Goal: Task Accomplishment & Management: Manage account settings

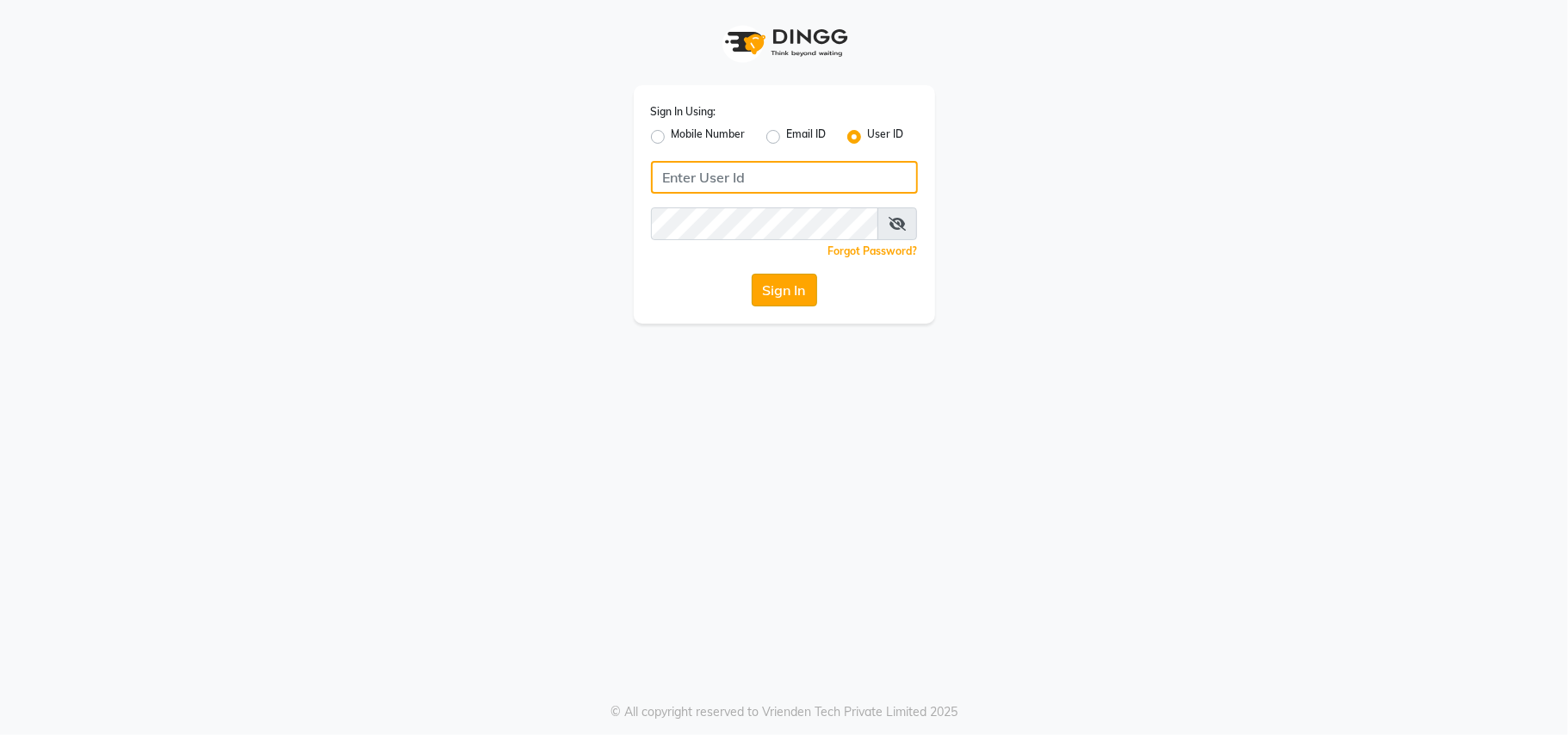
type input "theglam@123"
click at [776, 299] on button "Sign In" at bounding box center [784, 290] width 66 height 33
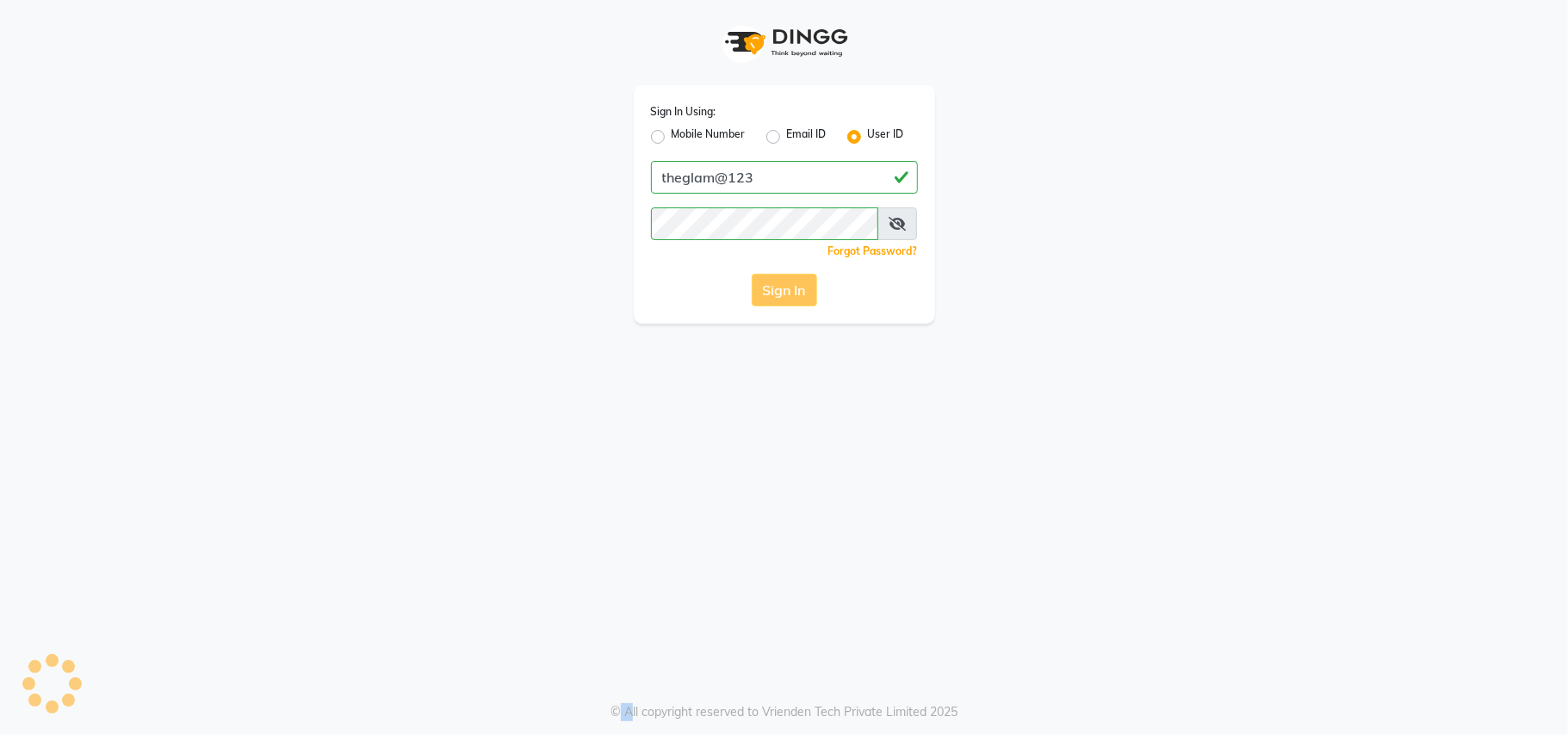
click at [776, 299] on div "Sign In" at bounding box center [784, 290] width 267 height 33
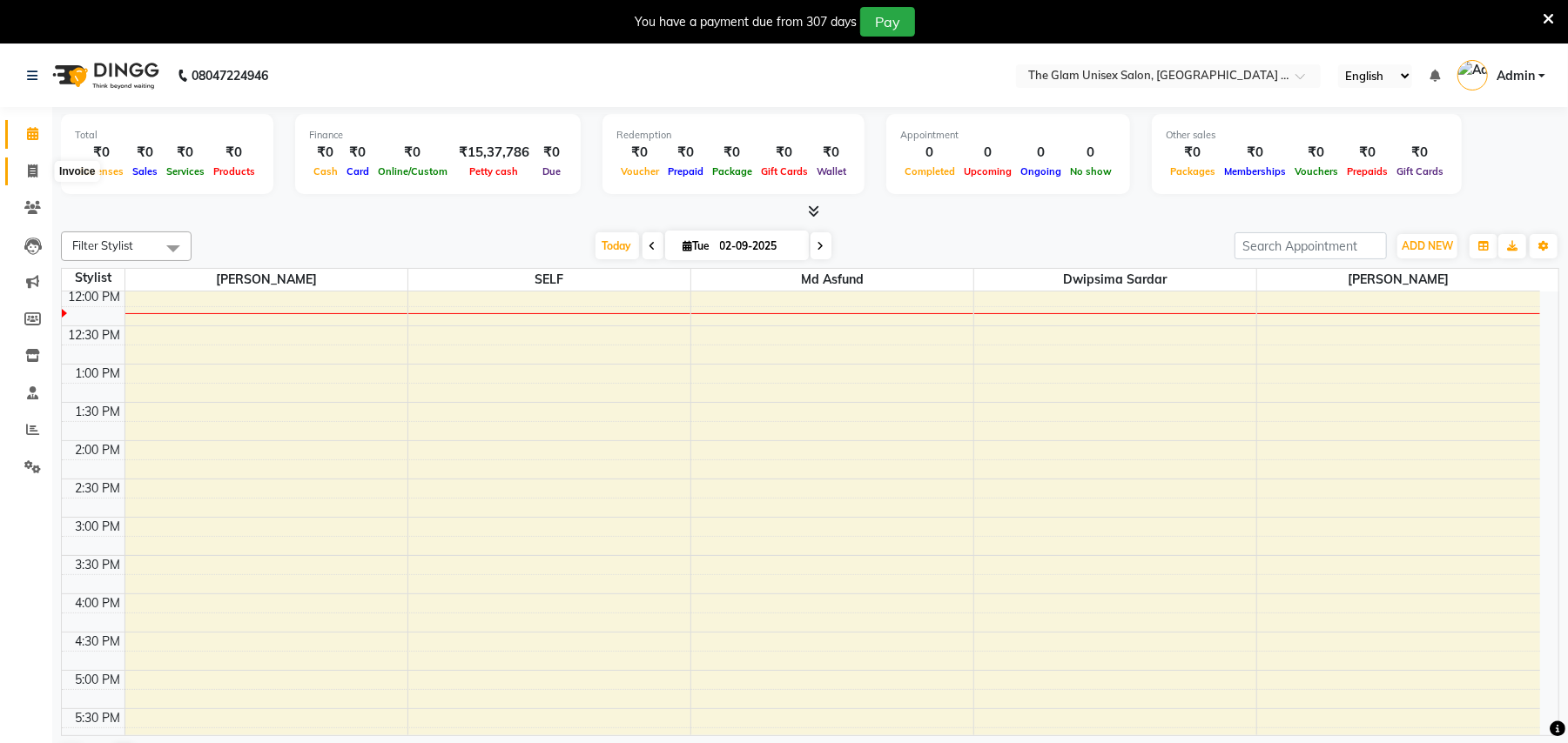
click at [23, 174] on span at bounding box center [32, 172] width 31 height 20
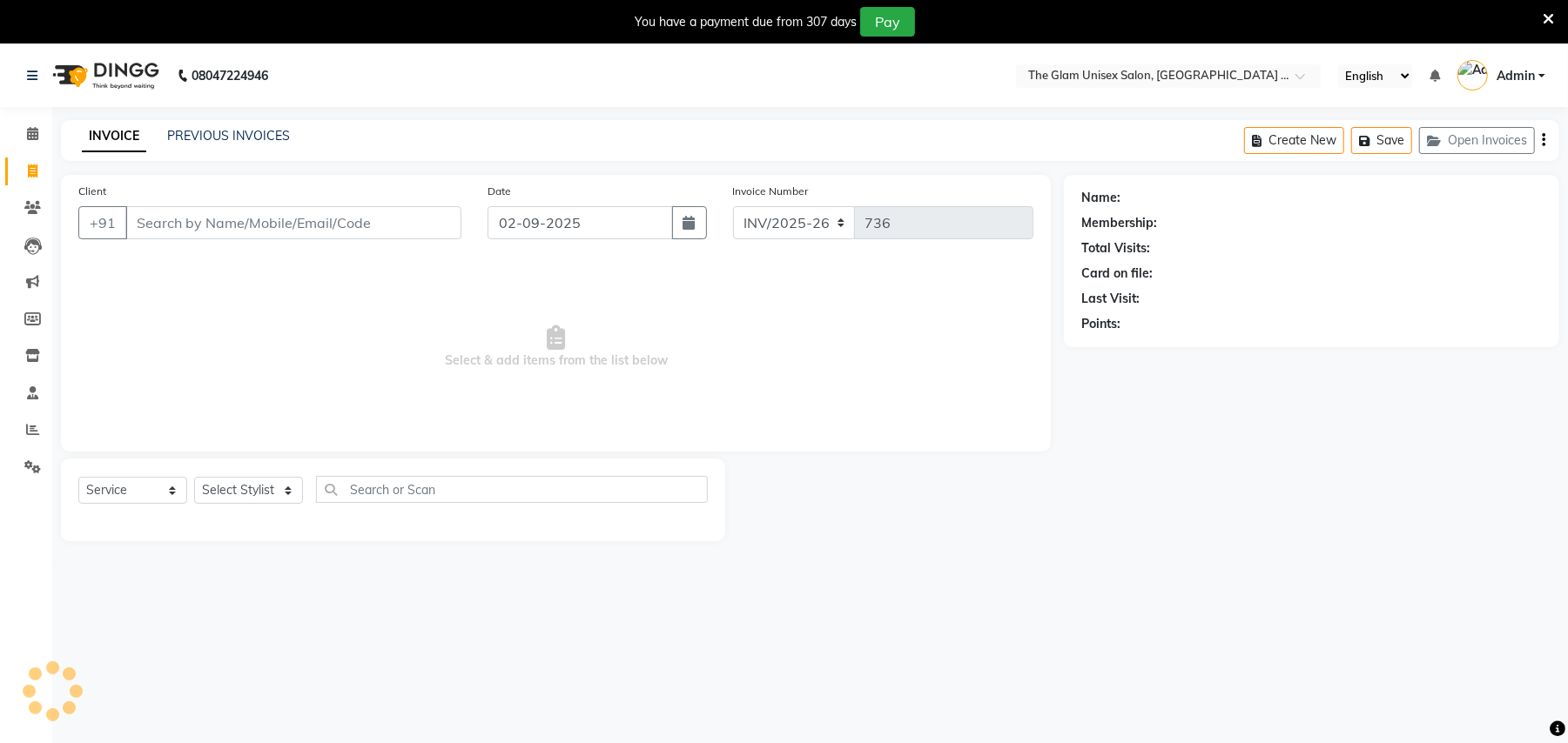
select select "G"
click at [204, 145] on div "PREVIOUS INVOICES" at bounding box center [229, 136] width 123 height 18
click at [209, 133] on link "PREVIOUS INVOICES" at bounding box center [229, 136] width 123 height 16
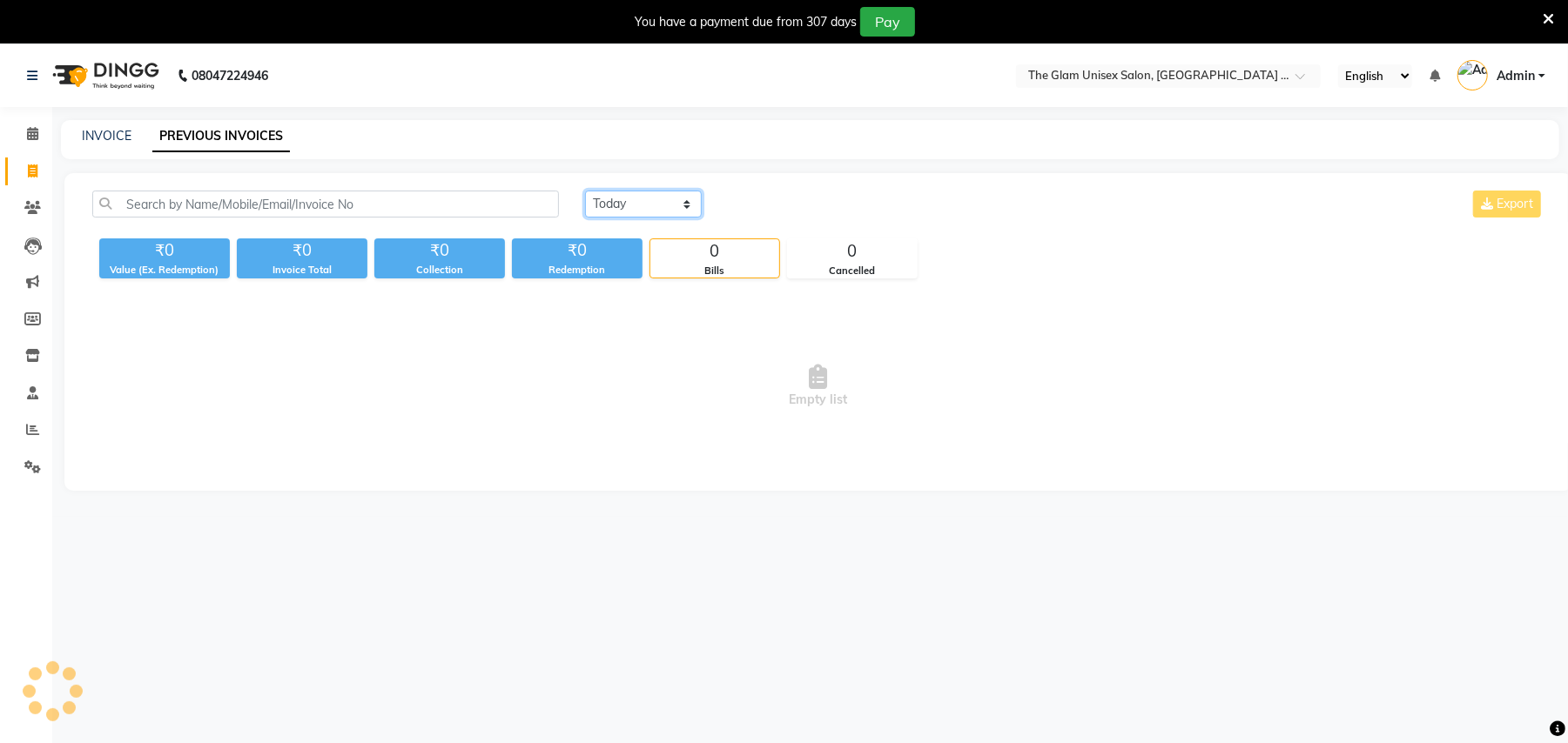
drag, startPoint x: 627, startPoint y: 203, endPoint x: 627, endPoint y: 213, distance: 10.0
click at [627, 203] on select "[DATE] [DATE] Custom Range" at bounding box center [644, 204] width 117 height 27
select select "[DATE]"
click at [585, 191] on select "[DATE] [DATE] Custom Range" at bounding box center [644, 204] width 117 height 27
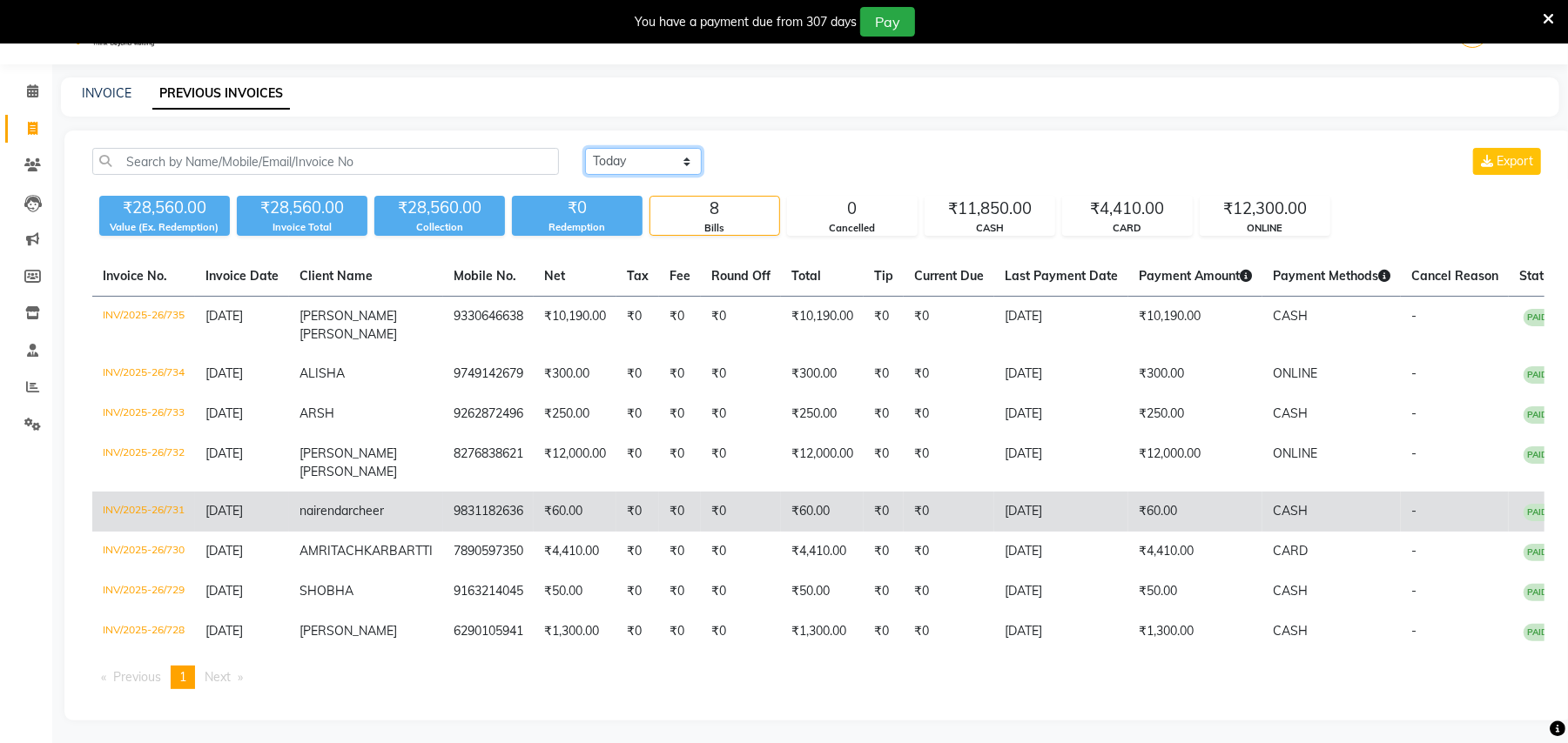
scroll to position [63, 0]
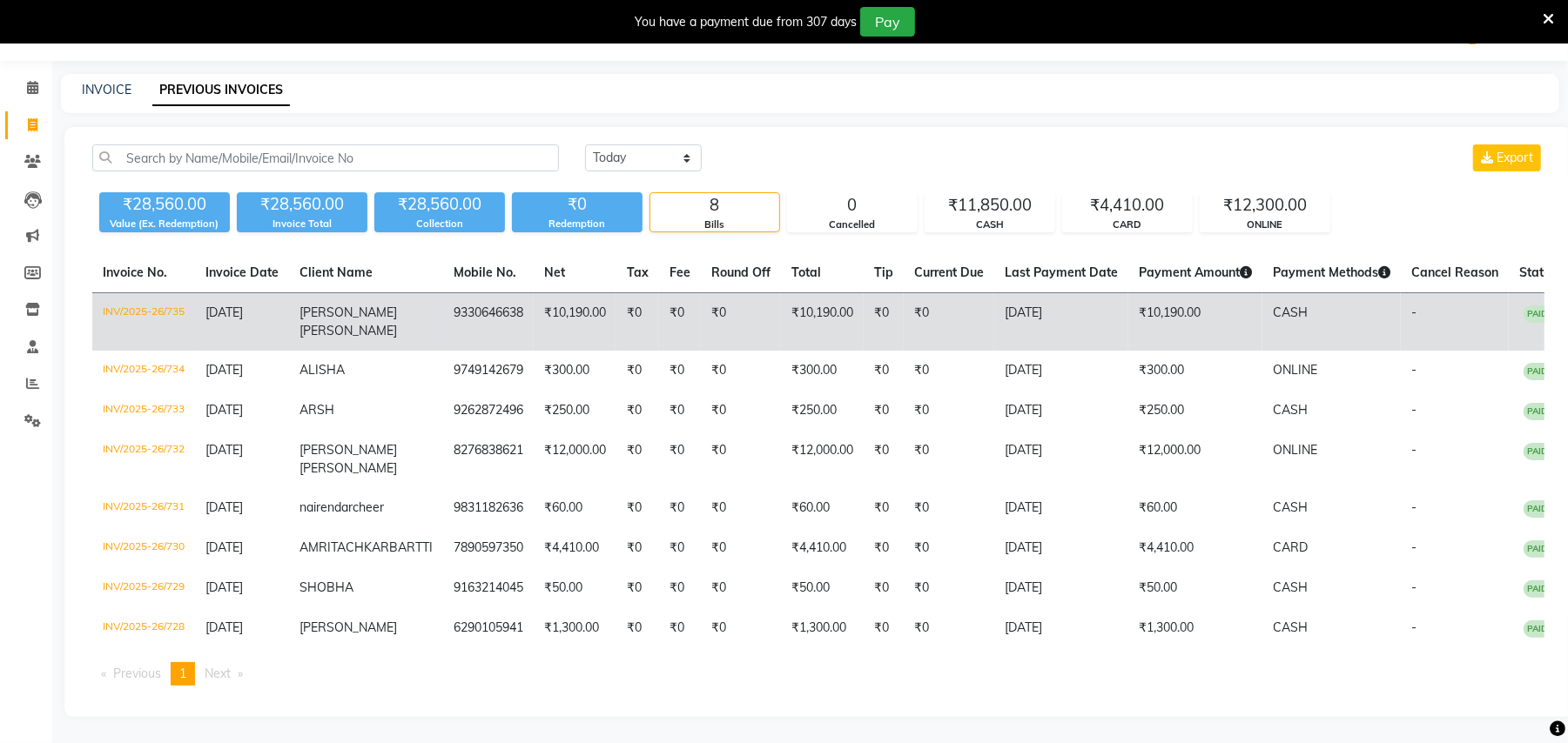
click at [868, 296] on td "₹0" at bounding box center [884, 322] width 40 height 58
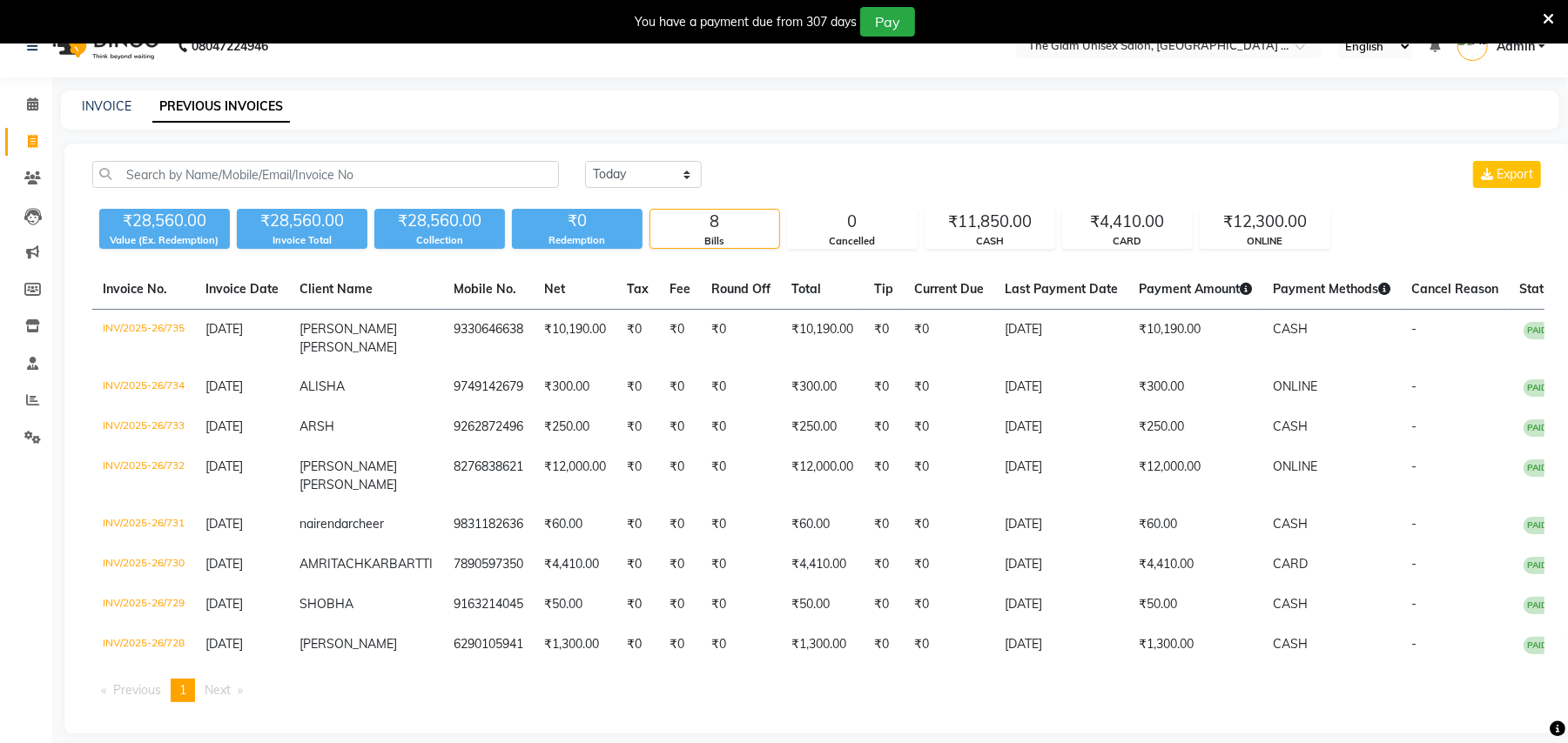
scroll to position [0, 0]
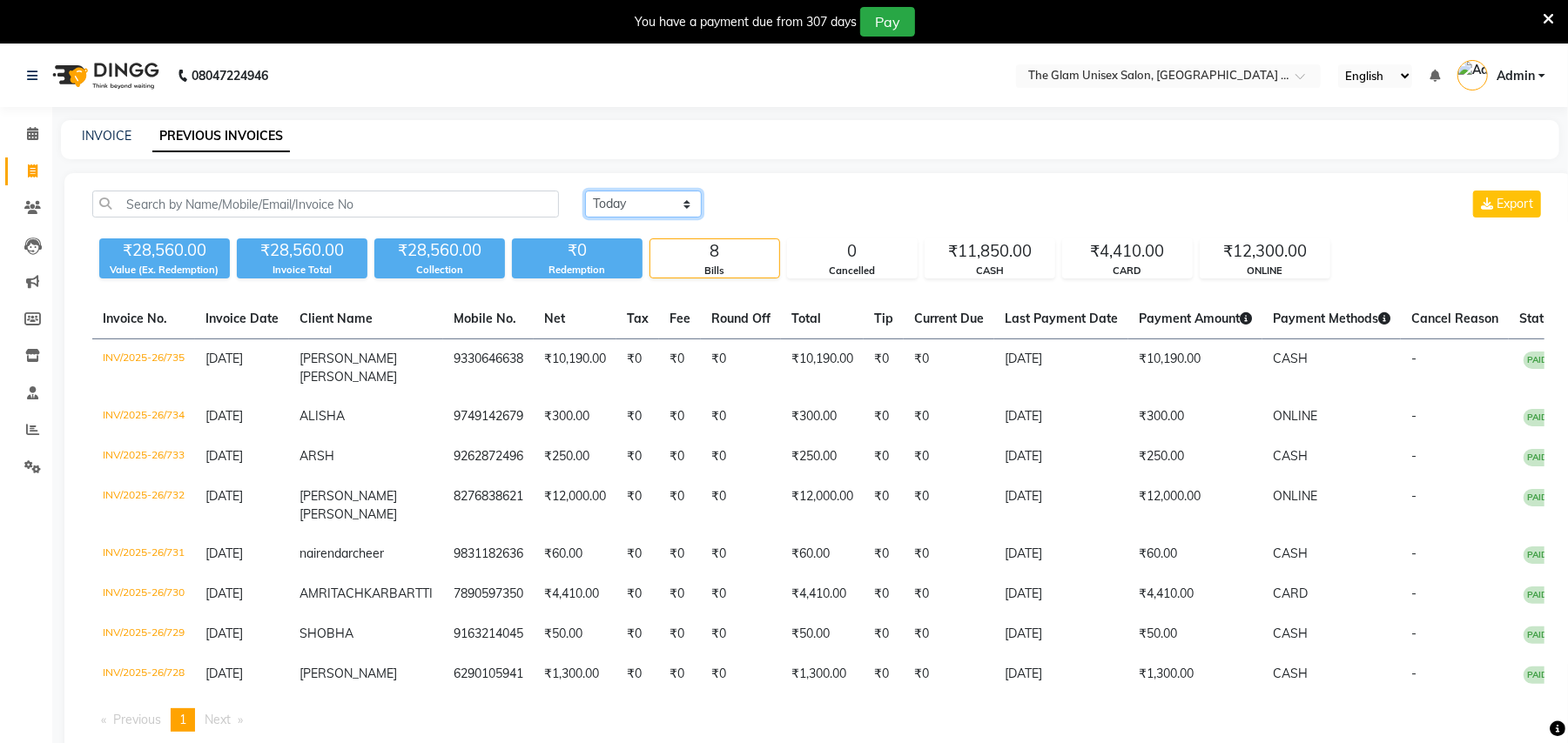
click at [642, 204] on select "[DATE] [DATE] Custom Range" at bounding box center [644, 204] width 117 height 27
click at [31, 199] on link "Clients" at bounding box center [26, 208] width 42 height 29
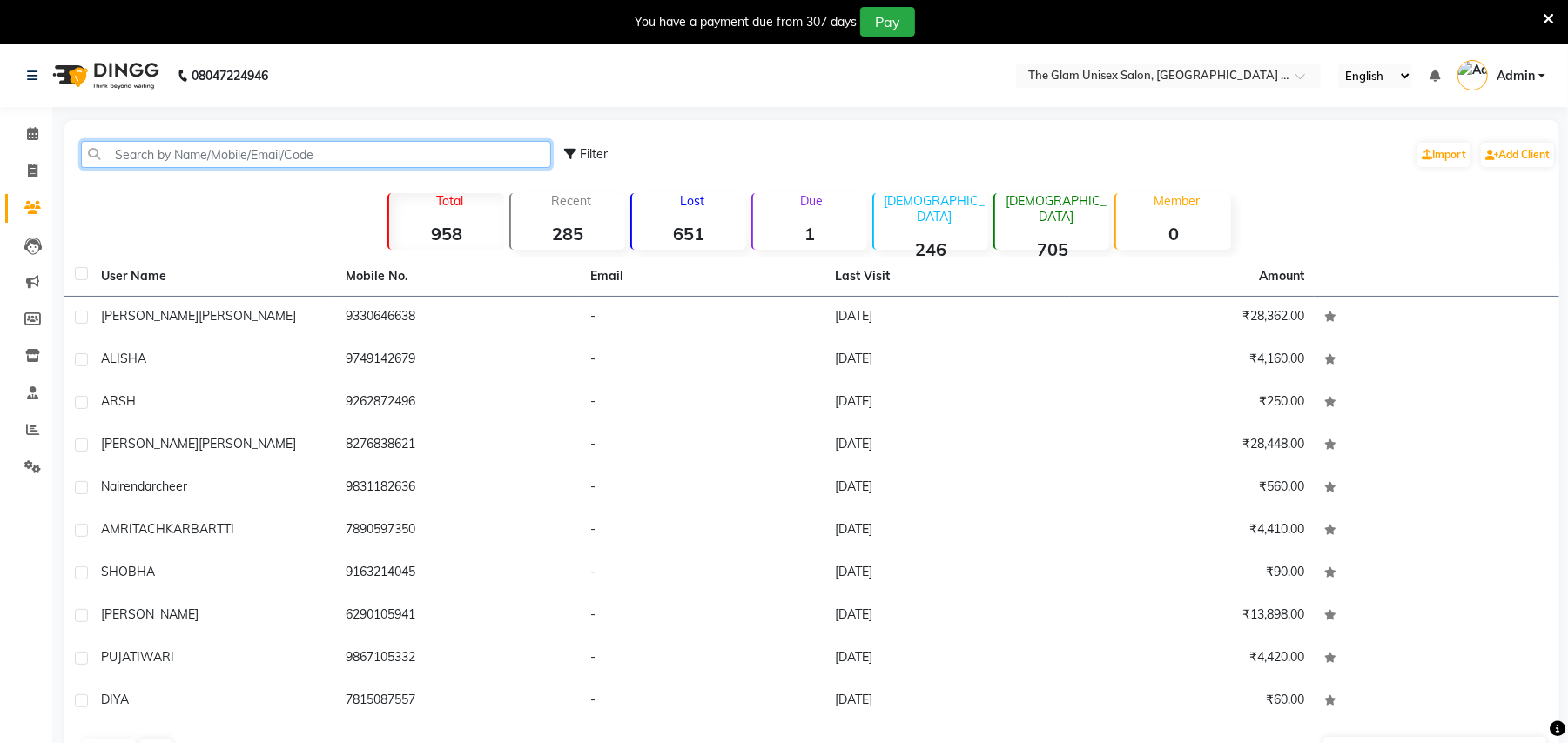
click at [145, 152] on input "text" at bounding box center [316, 154] width 470 height 27
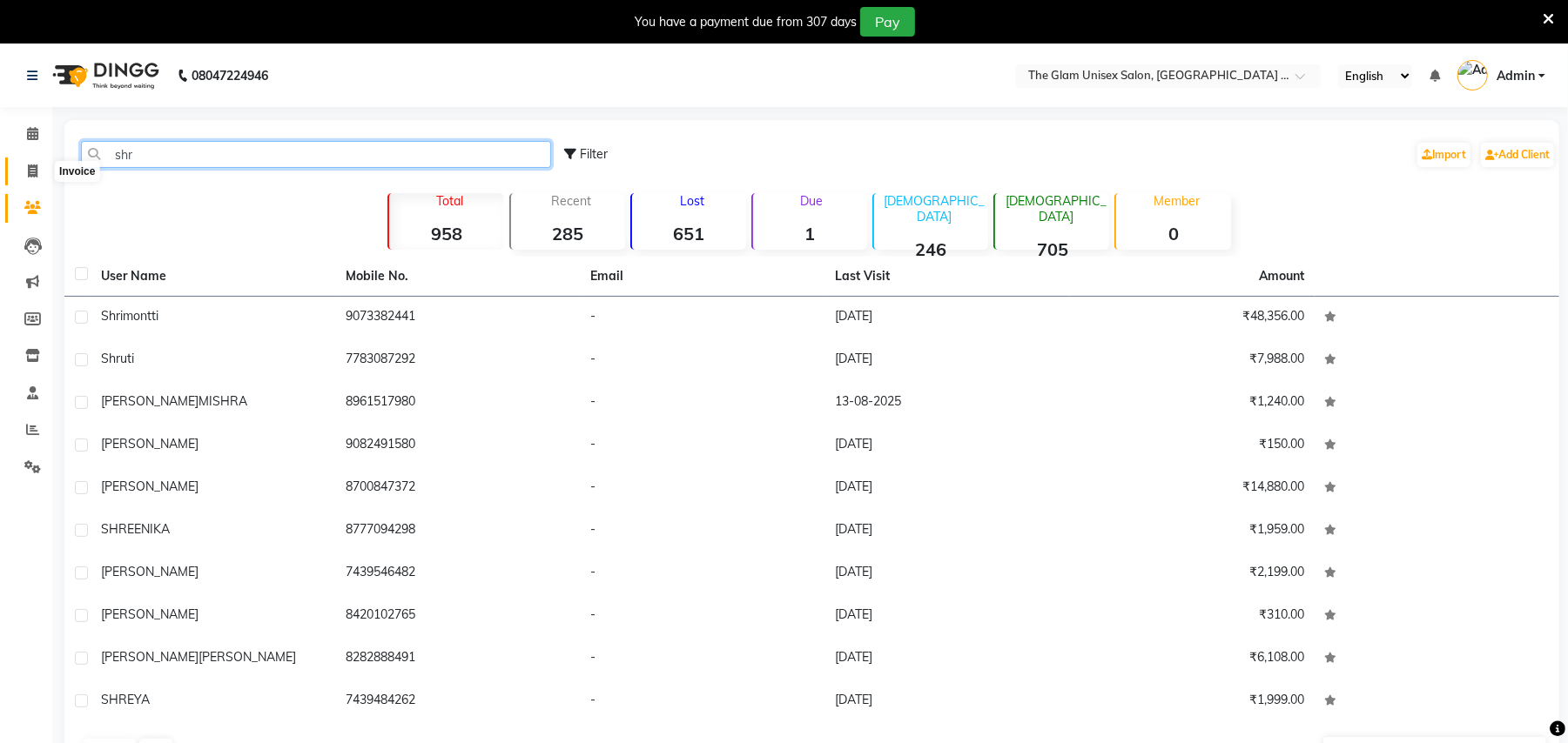
type input "shr"
click at [37, 180] on span at bounding box center [32, 172] width 31 height 20
select select "service"
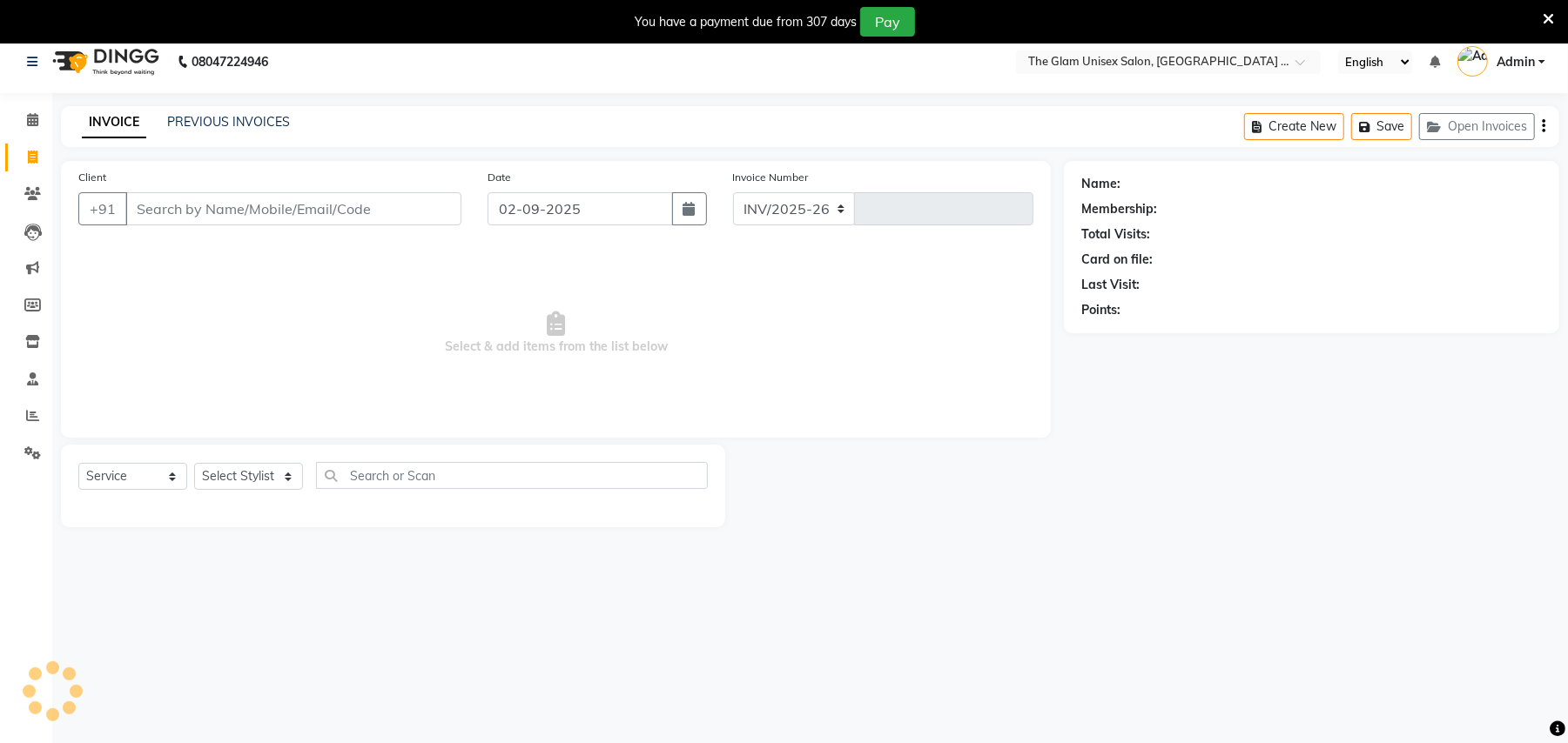
select select "6046"
type input "736"
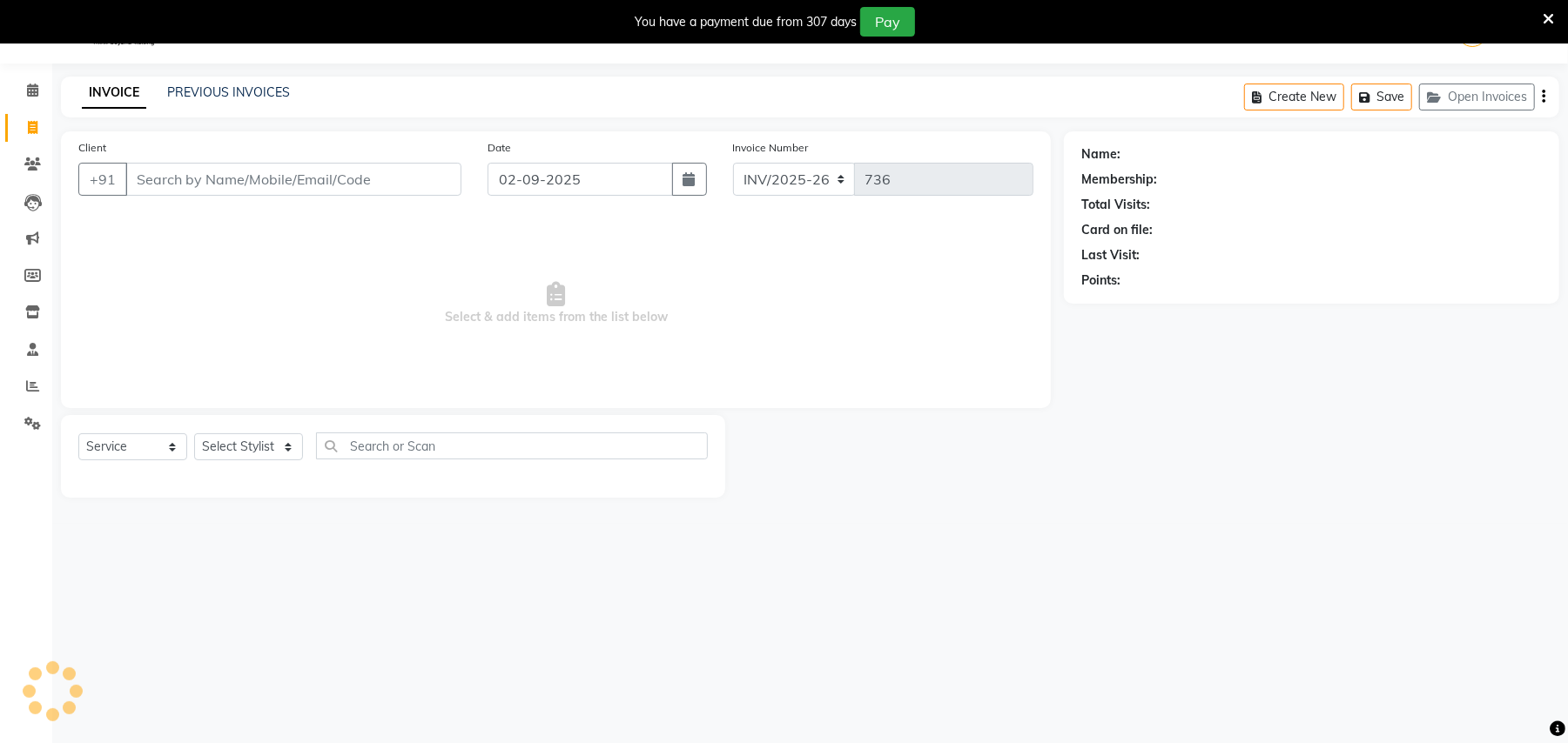
select select "G"
click at [30, 386] on icon at bounding box center [32, 385] width 13 height 13
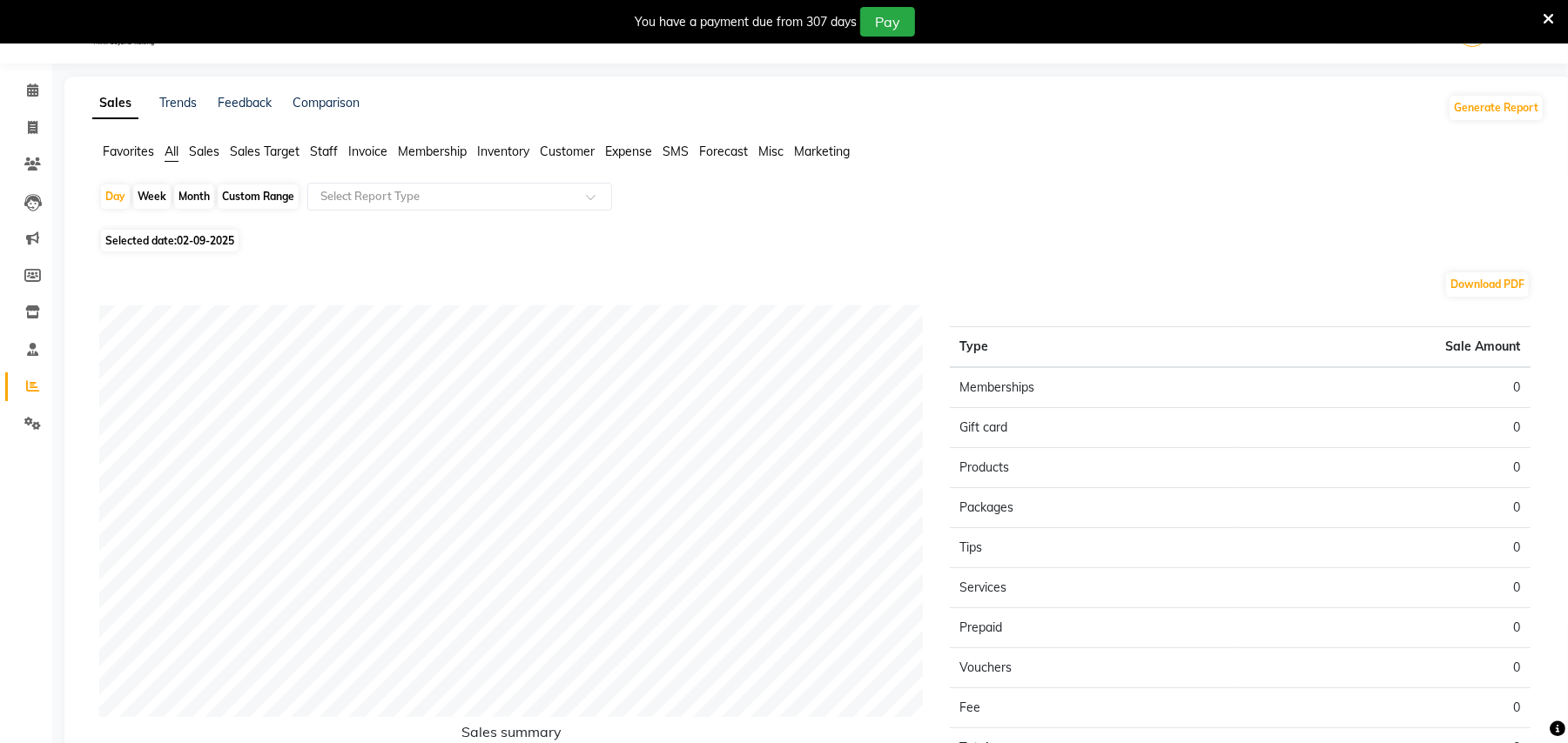
click at [197, 197] on div "Month" at bounding box center [195, 197] width 40 height 24
select select "9"
select select "2025"
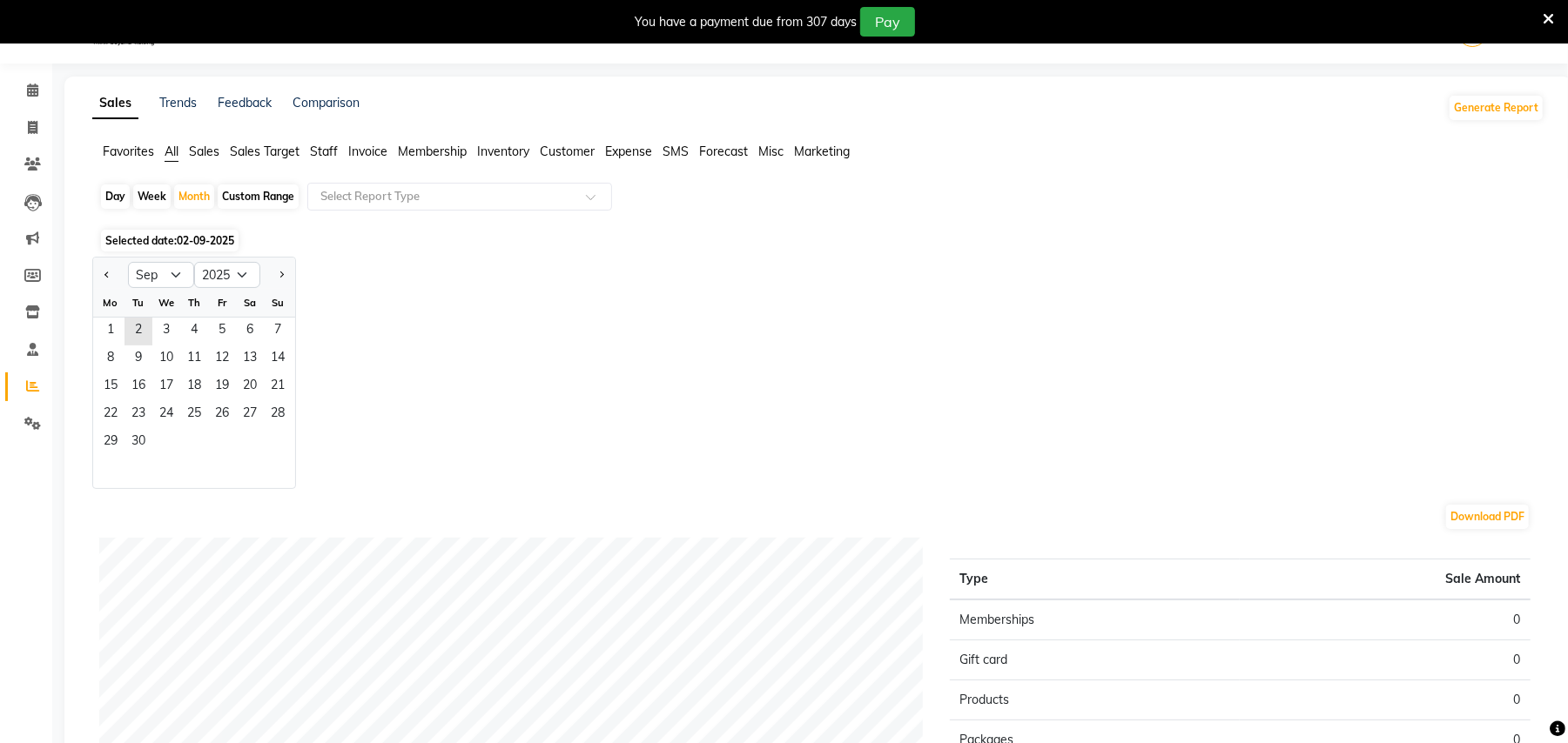
click at [115, 313] on div "Mo" at bounding box center [111, 303] width 28 height 28
click at [115, 324] on span "1" at bounding box center [111, 331] width 28 height 28
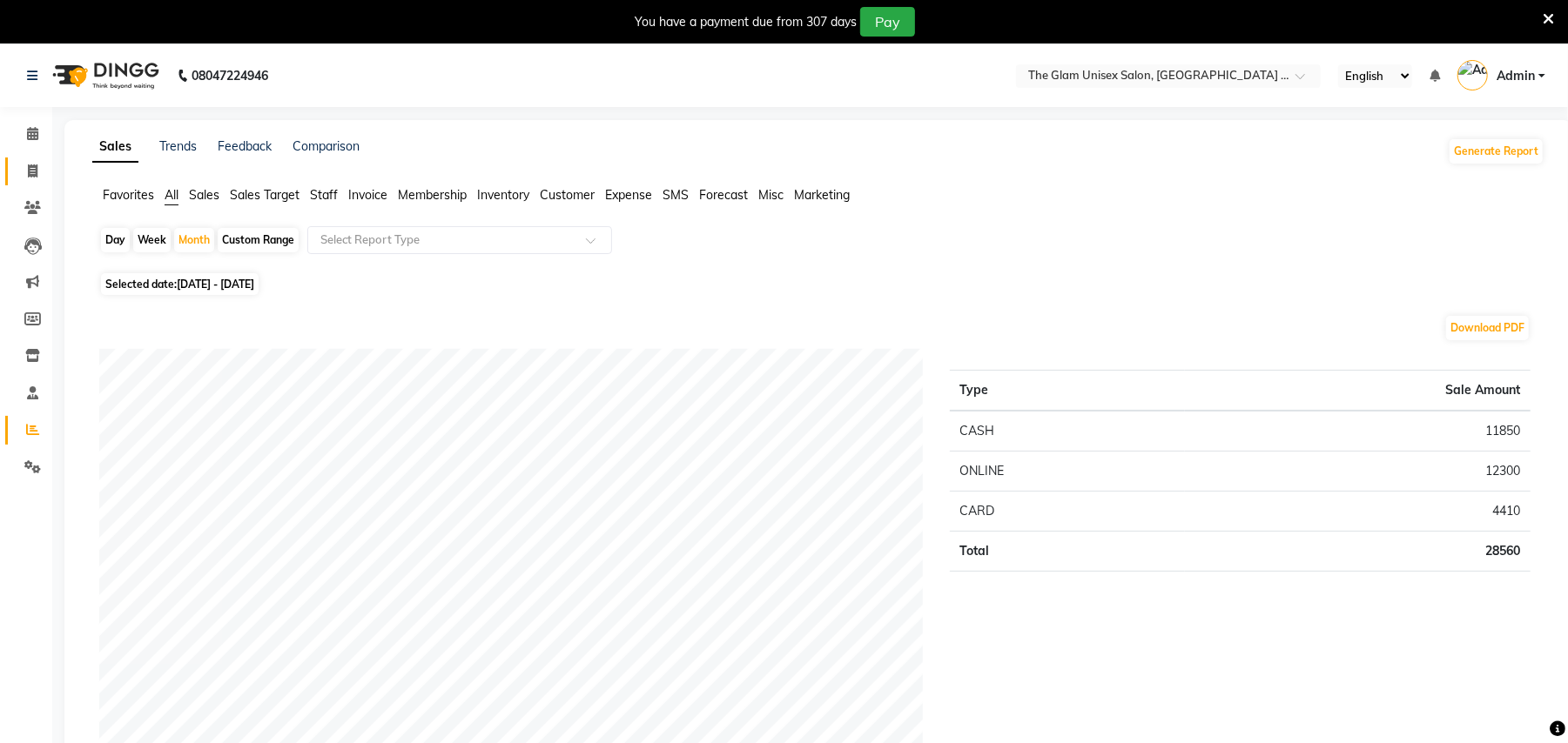
click at [33, 158] on link "Invoice" at bounding box center [26, 172] width 42 height 29
select select "service"
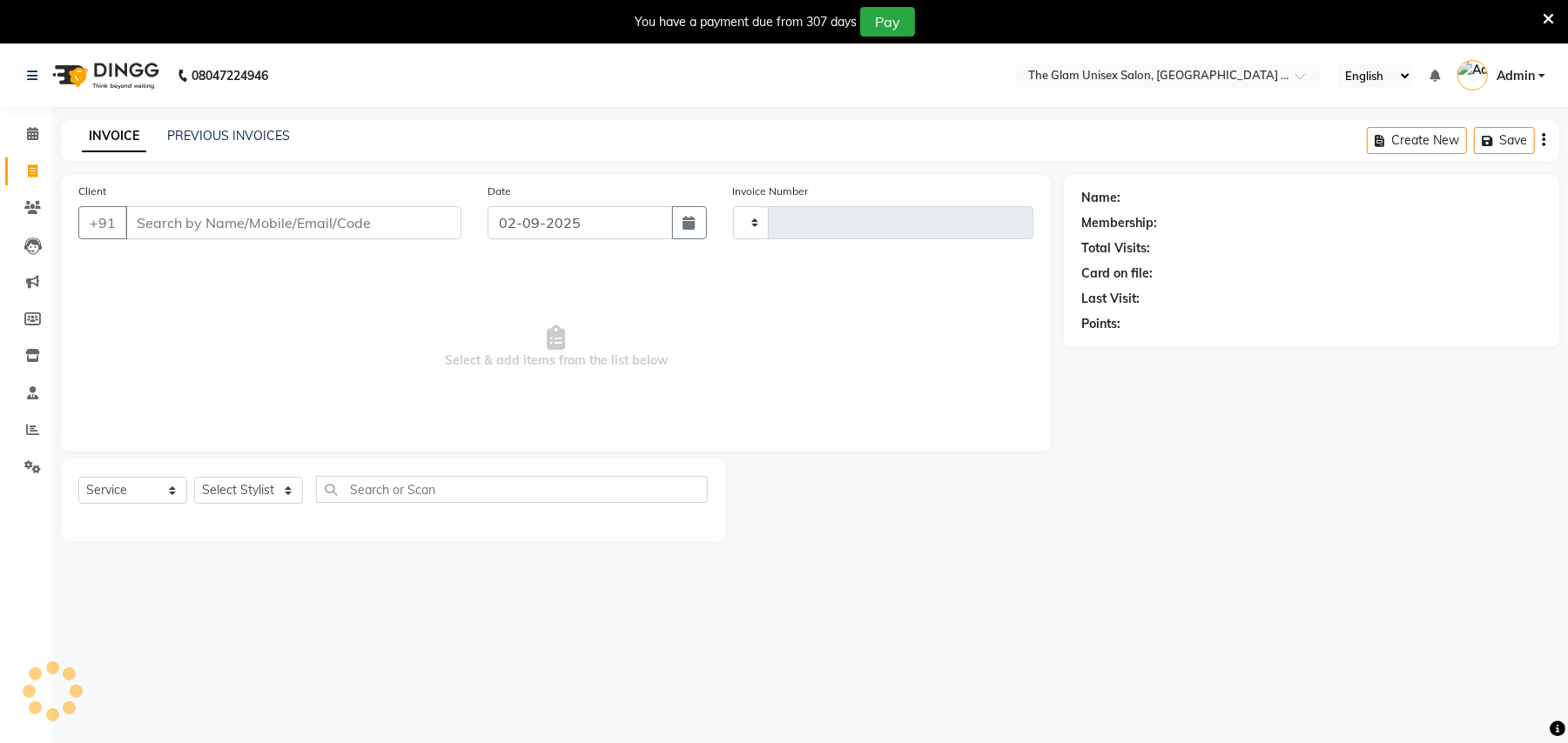
type input "736"
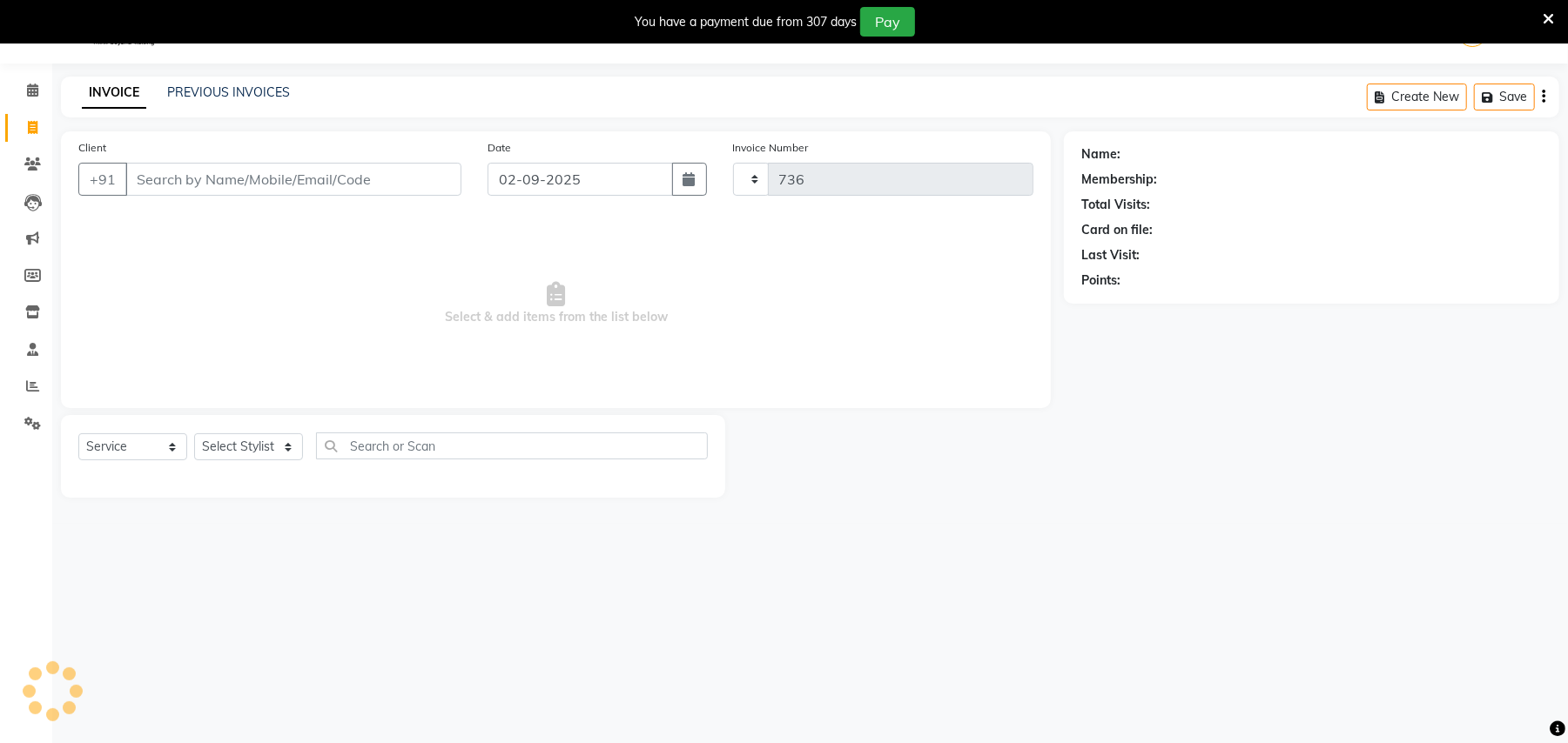
select select "6046"
select select "G"
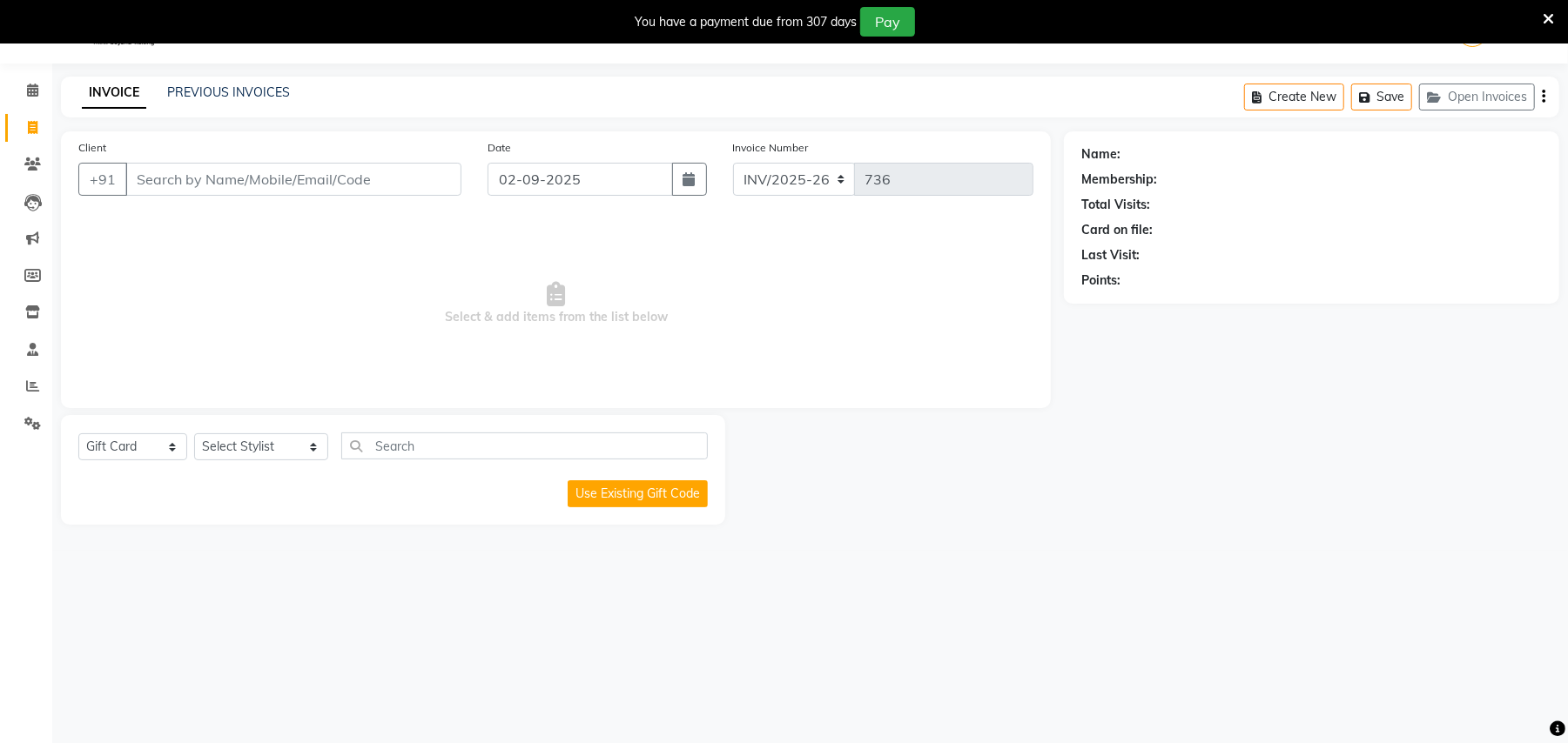
click at [810, 699] on html "08047224946 Select Location × The Glam Unisex Salon, Bhowanipore ,Jadubabur Baz…" at bounding box center [784, 328] width 1568 height 743
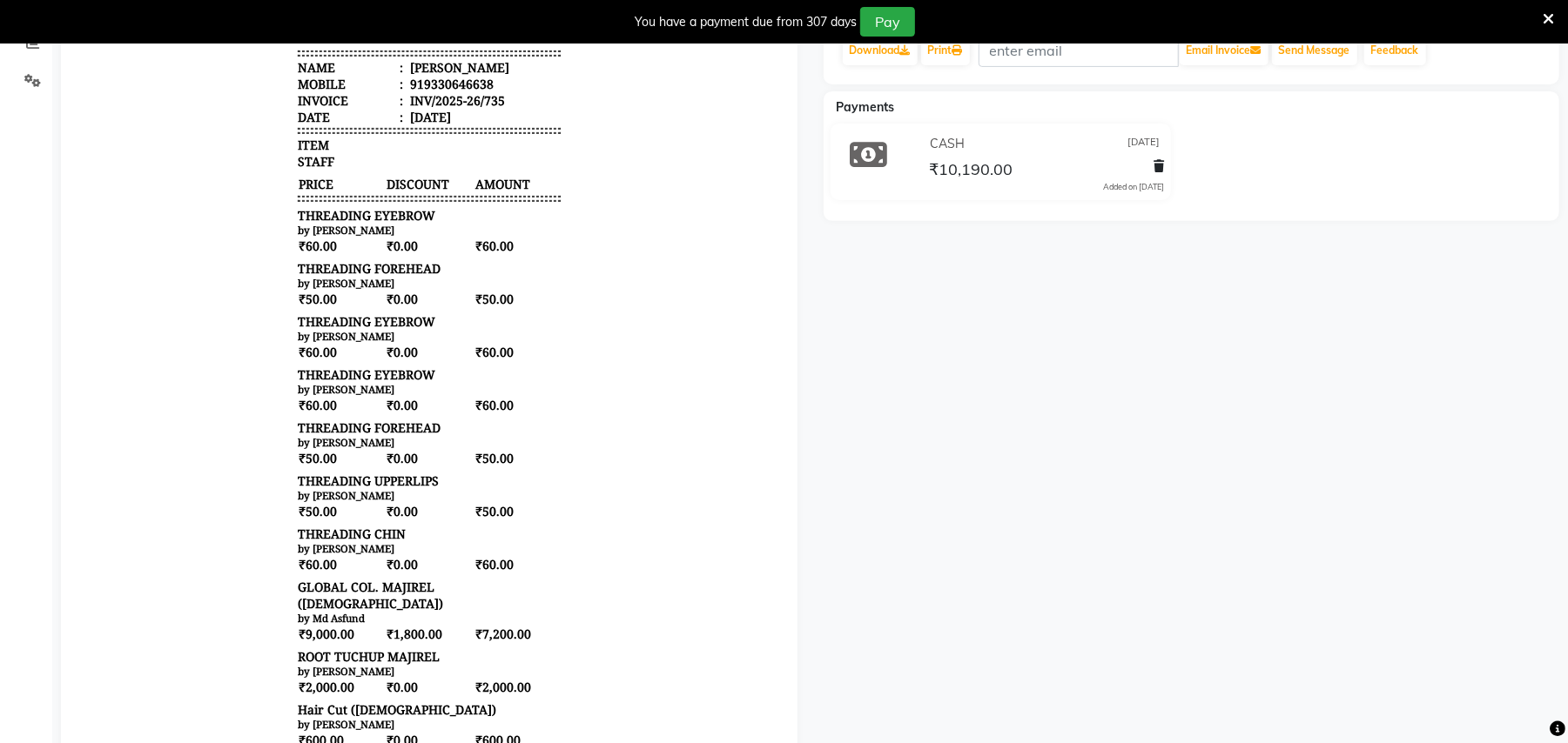
scroll to position [580, 0]
